Goal: Navigation & Orientation: Find specific page/section

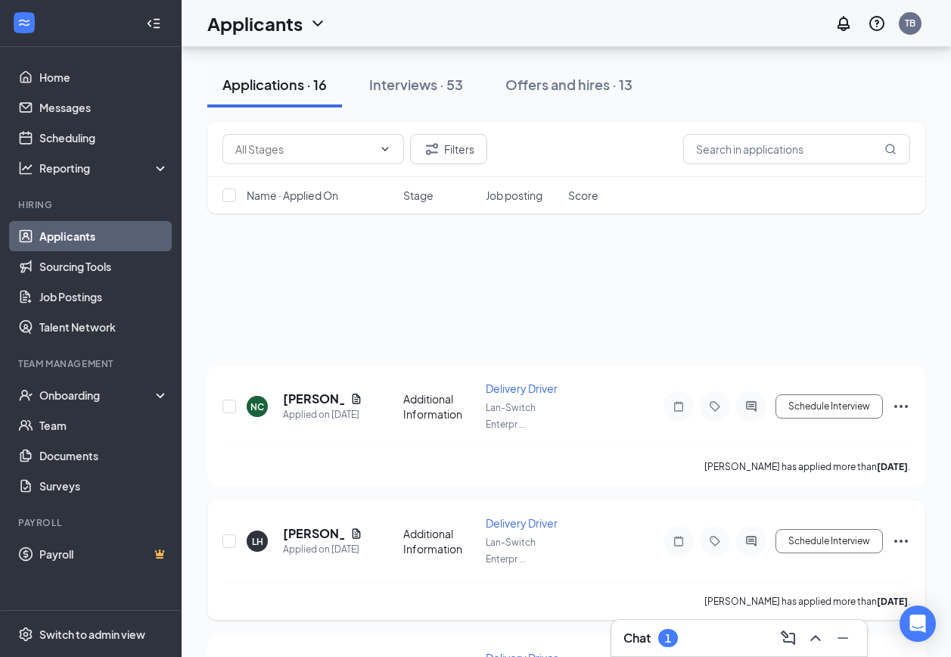
scroll to position [151, 0]
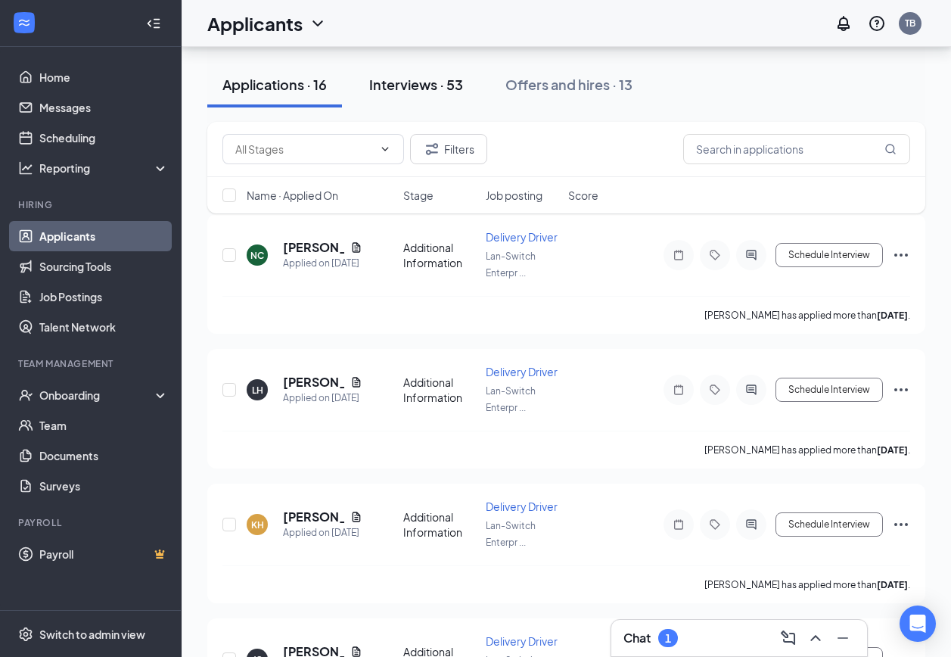
click at [425, 79] on div "Interviews · 53" at bounding box center [416, 84] width 94 height 19
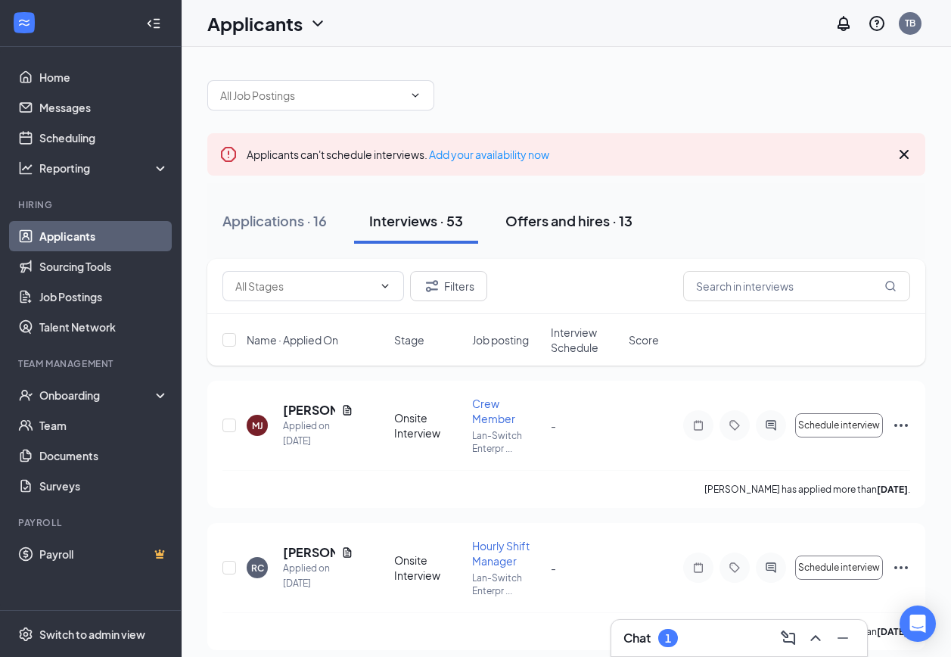
click at [552, 223] on div "Offers and hires · 13" at bounding box center [569, 220] width 127 height 19
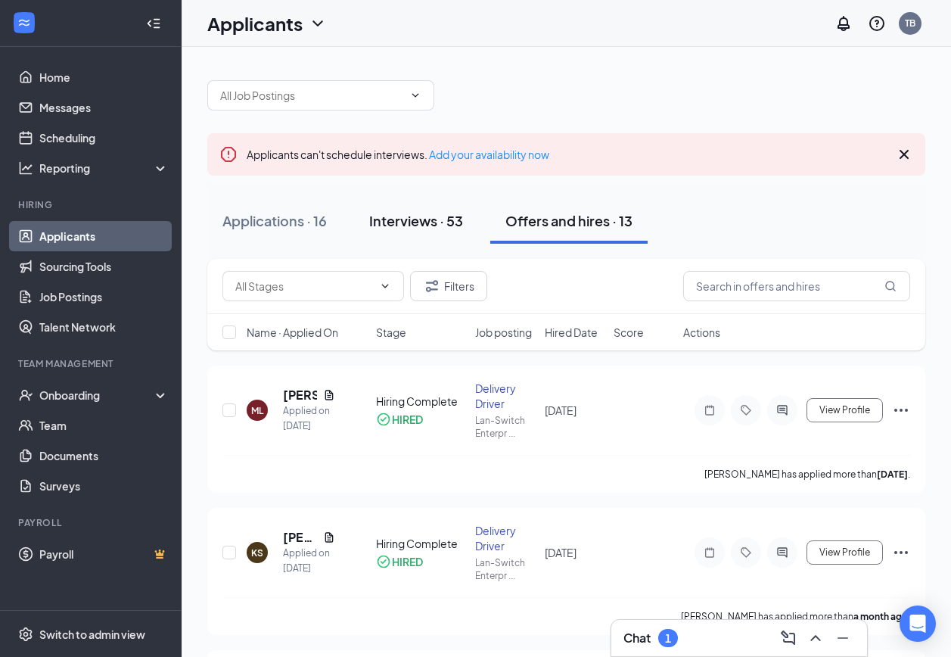
click at [417, 216] on div "Interviews · 53" at bounding box center [416, 220] width 94 height 19
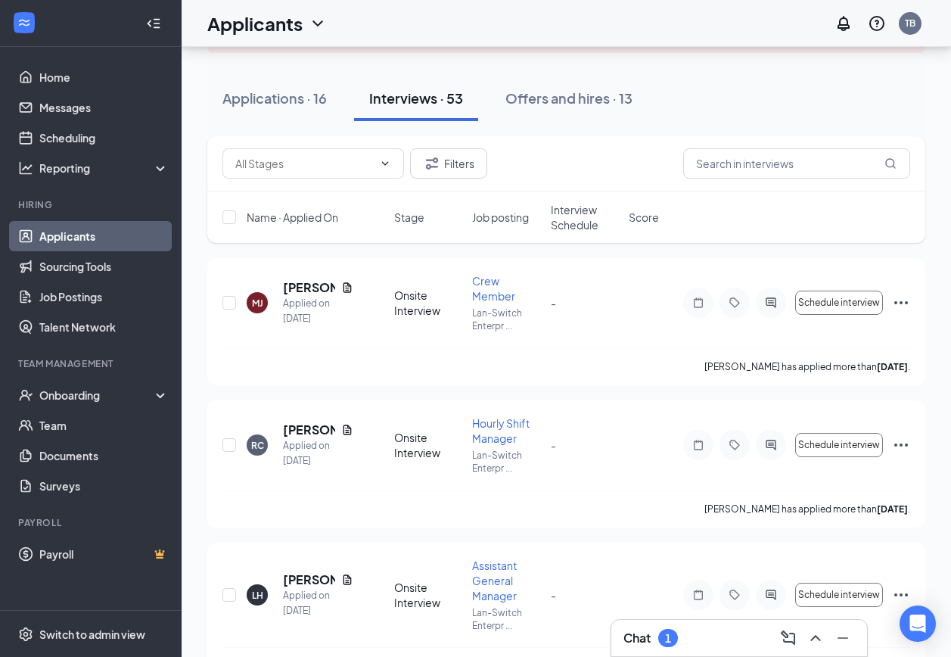
scroll to position [151, 0]
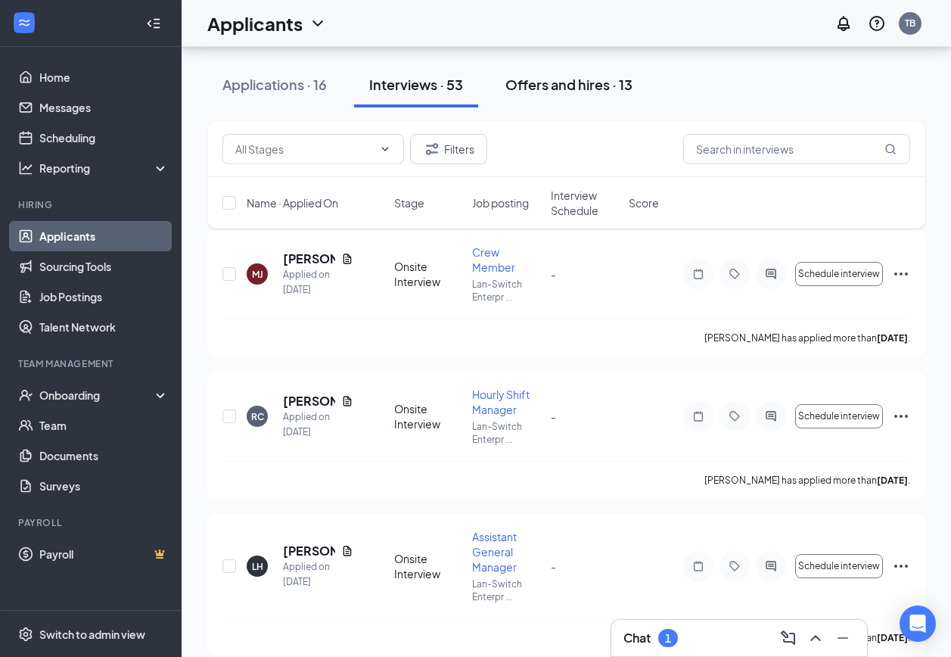
click at [574, 95] on button "Offers and hires · 13" at bounding box center [568, 84] width 157 height 45
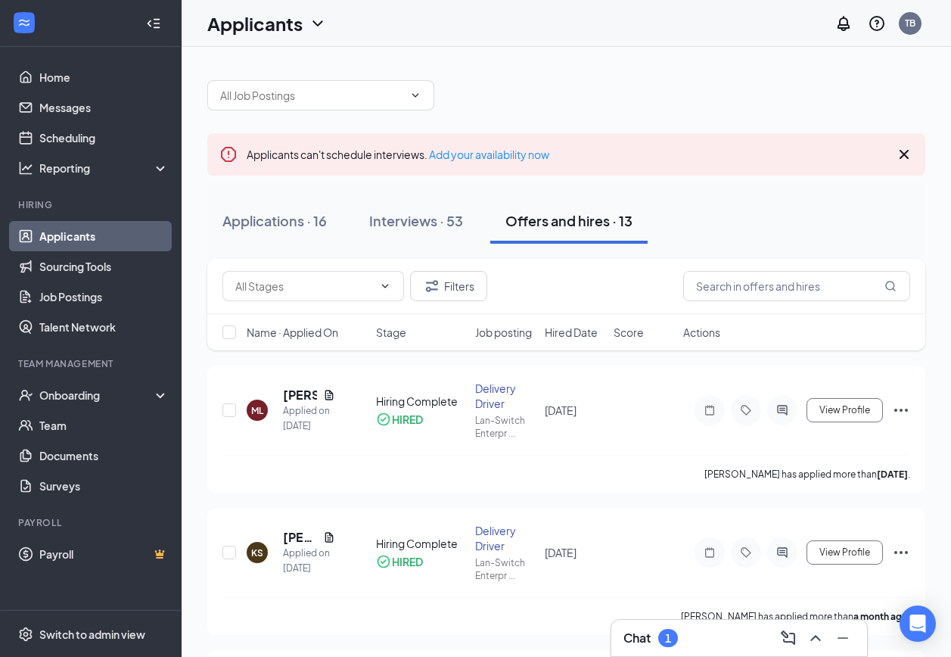
click at [904, 151] on icon "Cross" at bounding box center [904, 154] width 18 height 18
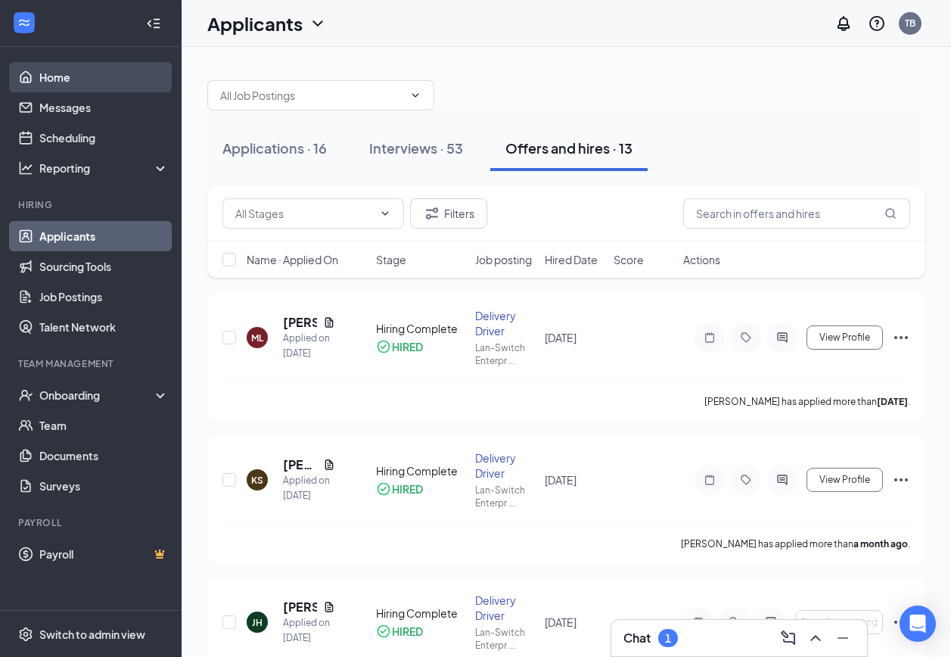
click at [54, 74] on link "Home" at bounding box center [103, 77] width 129 height 30
